Goal: Task Accomplishment & Management: Use online tool/utility

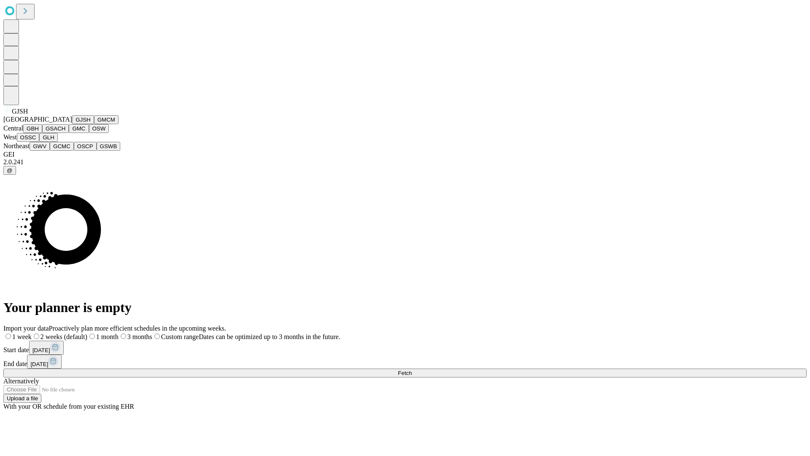
click at [72, 124] on button "GJSH" at bounding box center [83, 119] width 22 height 9
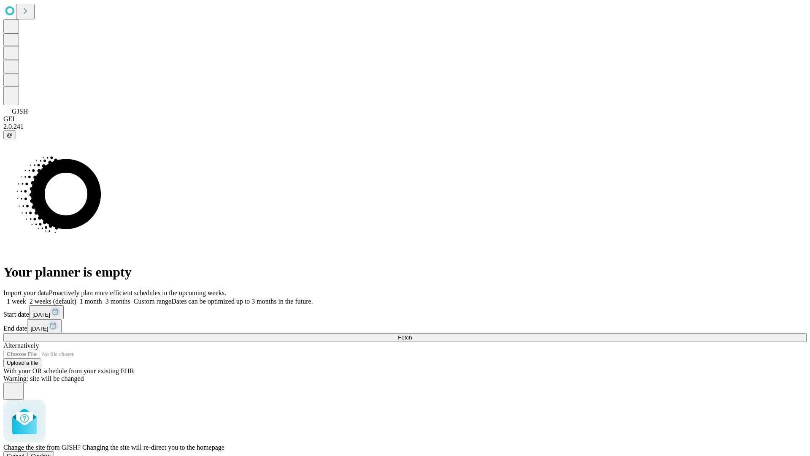
click at [51, 452] on span "Confirm" at bounding box center [41, 455] width 20 height 6
click at [26, 297] on label "1 week" at bounding box center [14, 300] width 23 height 7
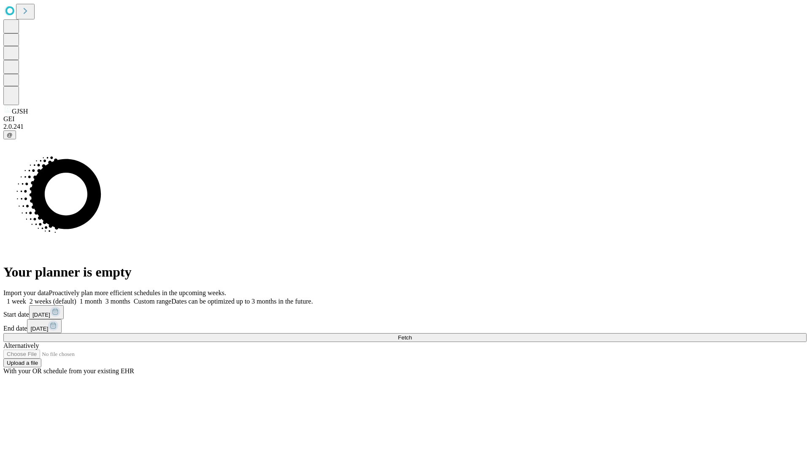
click at [412, 334] on span "Fetch" at bounding box center [405, 337] width 14 height 6
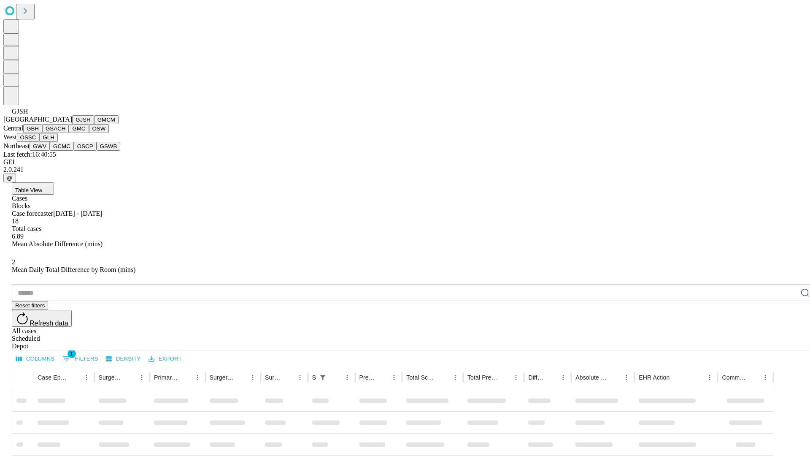
click at [94, 124] on button "GMCM" at bounding box center [106, 119] width 24 height 9
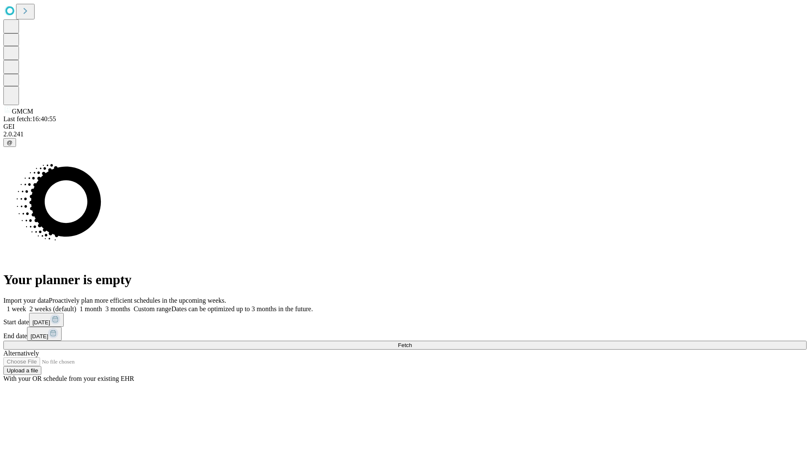
click at [412, 342] on span "Fetch" at bounding box center [405, 345] width 14 height 6
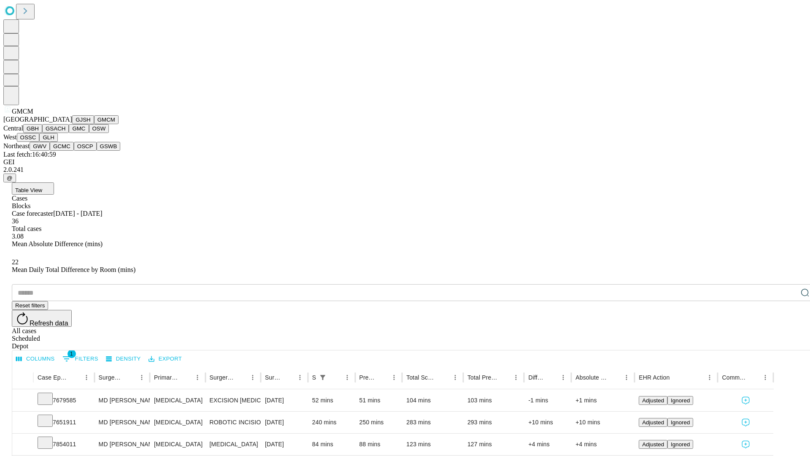
click at [42, 133] on button "GBH" at bounding box center [32, 128] width 19 height 9
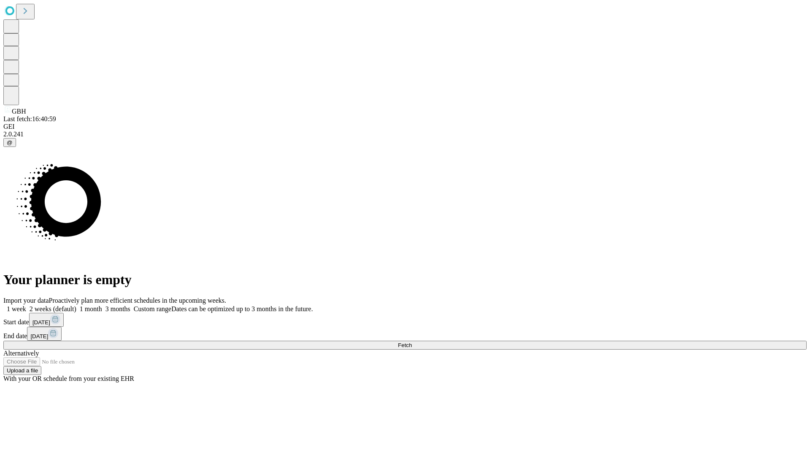
click at [26, 305] on label "1 week" at bounding box center [14, 308] width 23 height 7
click at [412, 342] on span "Fetch" at bounding box center [405, 345] width 14 height 6
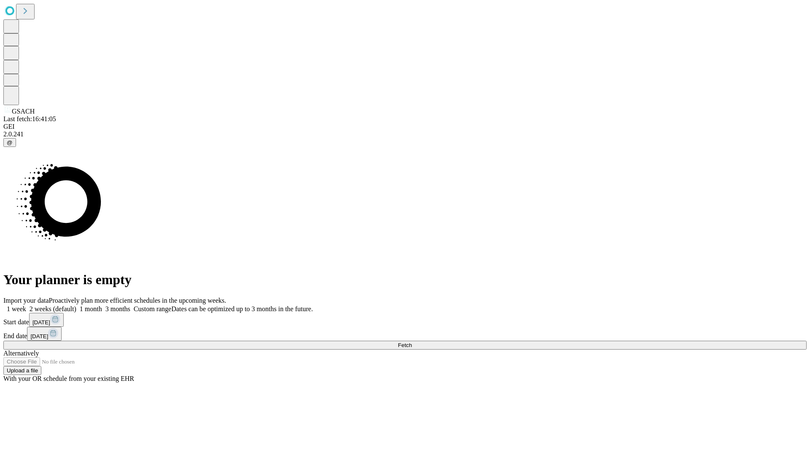
click at [26, 305] on label "1 week" at bounding box center [14, 308] width 23 height 7
click at [412, 342] on span "Fetch" at bounding box center [405, 345] width 14 height 6
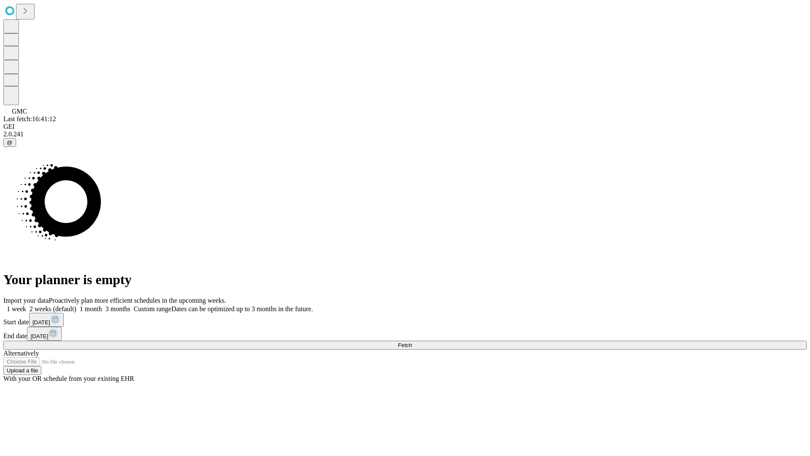
click at [26, 305] on label "1 week" at bounding box center [14, 308] width 23 height 7
click at [412, 342] on span "Fetch" at bounding box center [405, 345] width 14 height 6
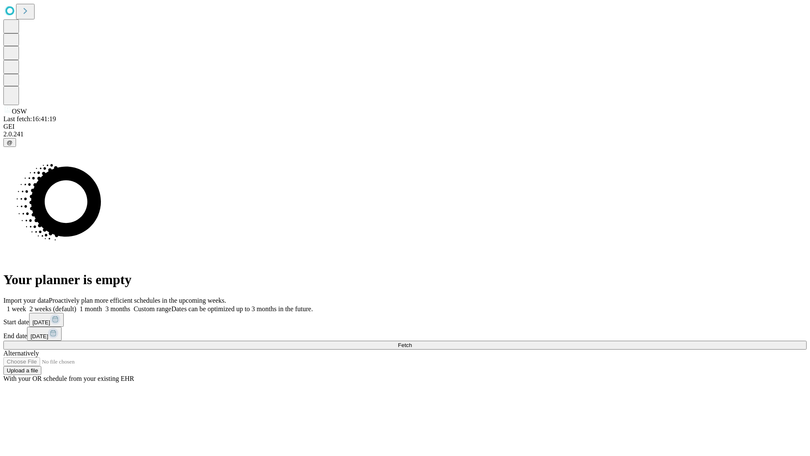
click at [26, 305] on label "1 week" at bounding box center [14, 308] width 23 height 7
click at [412, 342] on span "Fetch" at bounding box center [405, 345] width 14 height 6
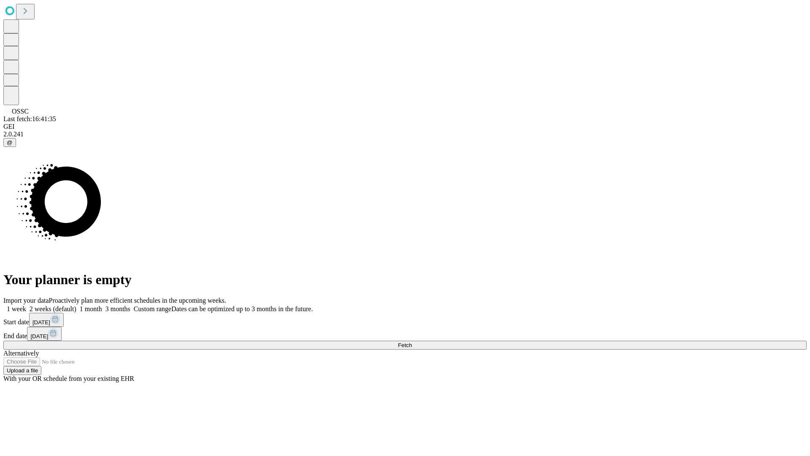
click at [26, 305] on label "1 week" at bounding box center [14, 308] width 23 height 7
click at [412, 342] on span "Fetch" at bounding box center [405, 345] width 14 height 6
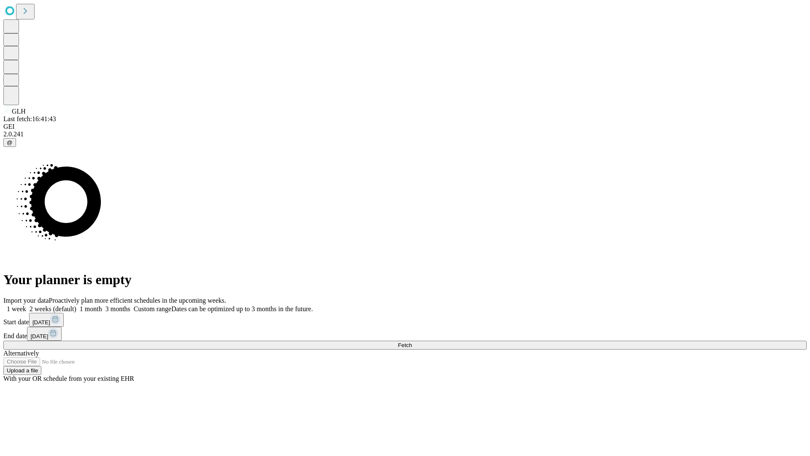
click at [26, 305] on label "1 week" at bounding box center [14, 308] width 23 height 7
click at [412, 342] on span "Fetch" at bounding box center [405, 345] width 14 height 6
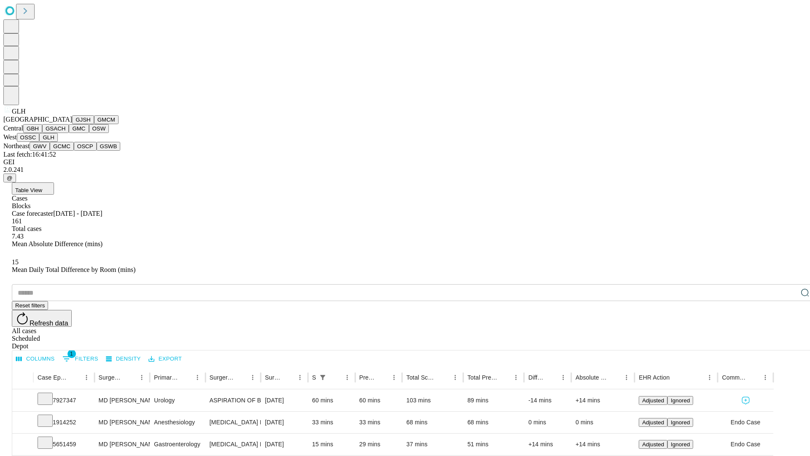
click at [50, 151] on button "GWV" at bounding box center [40, 146] width 20 height 9
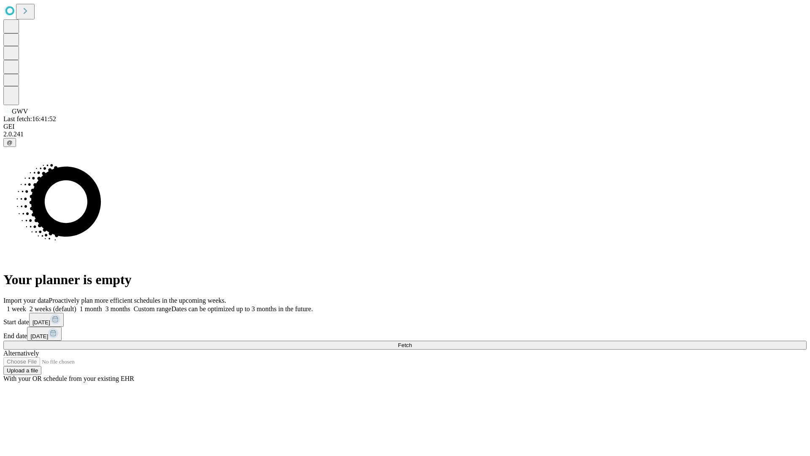
click at [26, 305] on label "1 week" at bounding box center [14, 308] width 23 height 7
click at [412, 342] on span "Fetch" at bounding box center [405, 345] width 14 height 6
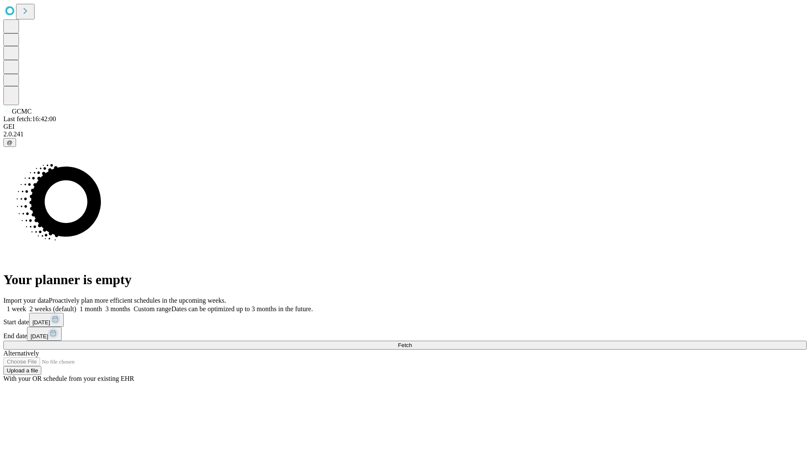
click at [26, 305] on label "1 week" at bounding box center [14, 308] width 23 height 7
click at [412, 342] on span "Fetch" at bounding box center [405, 345] width 14 height 6
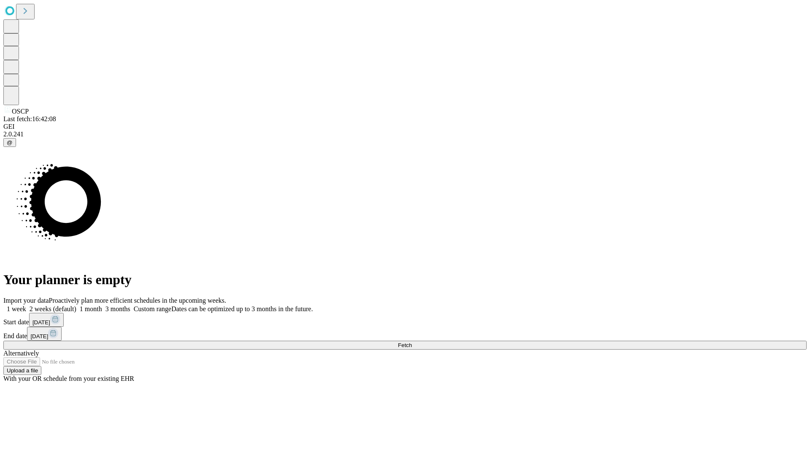
click at [412, 342] on span "Fetch" at bounding box center [405, 345] width 14 height 6
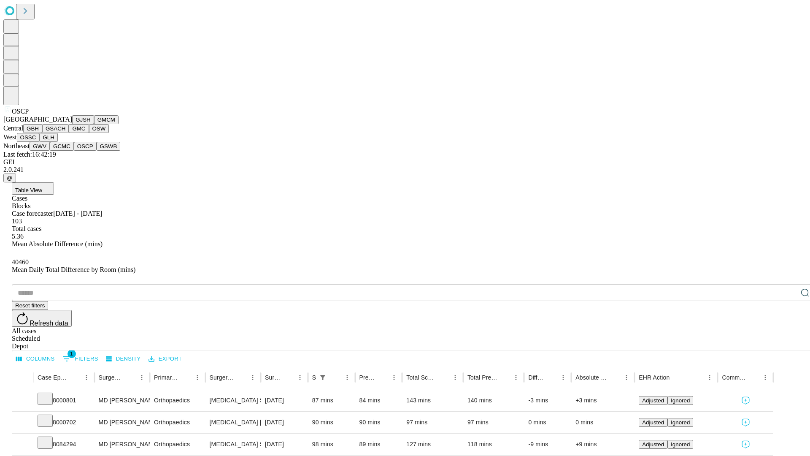
click at [97, 151] on button "GSWB" at bounding box center [109, 146] width 24 height 9
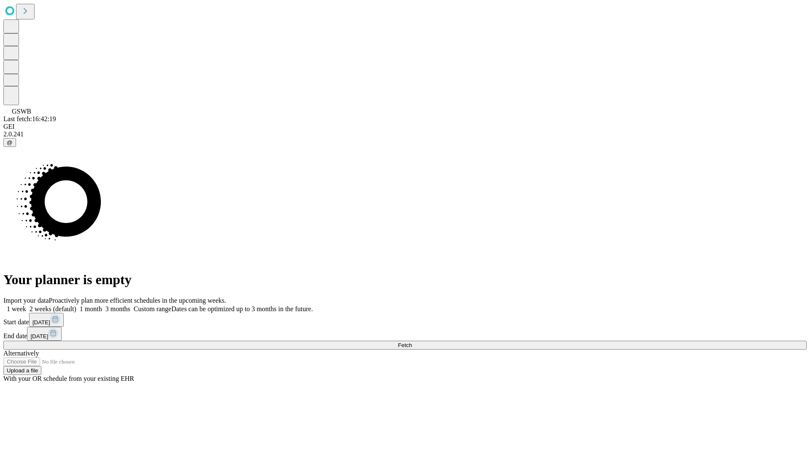
click at [26, 305] on label "1 week" at bounding box center [14, 308] width 23 height 7
click at [412, 342] on span "Fetch" at bounding box center [405, 345] width 14 height 6
